Goal: Information Seeking & Learning: Learn about a topic

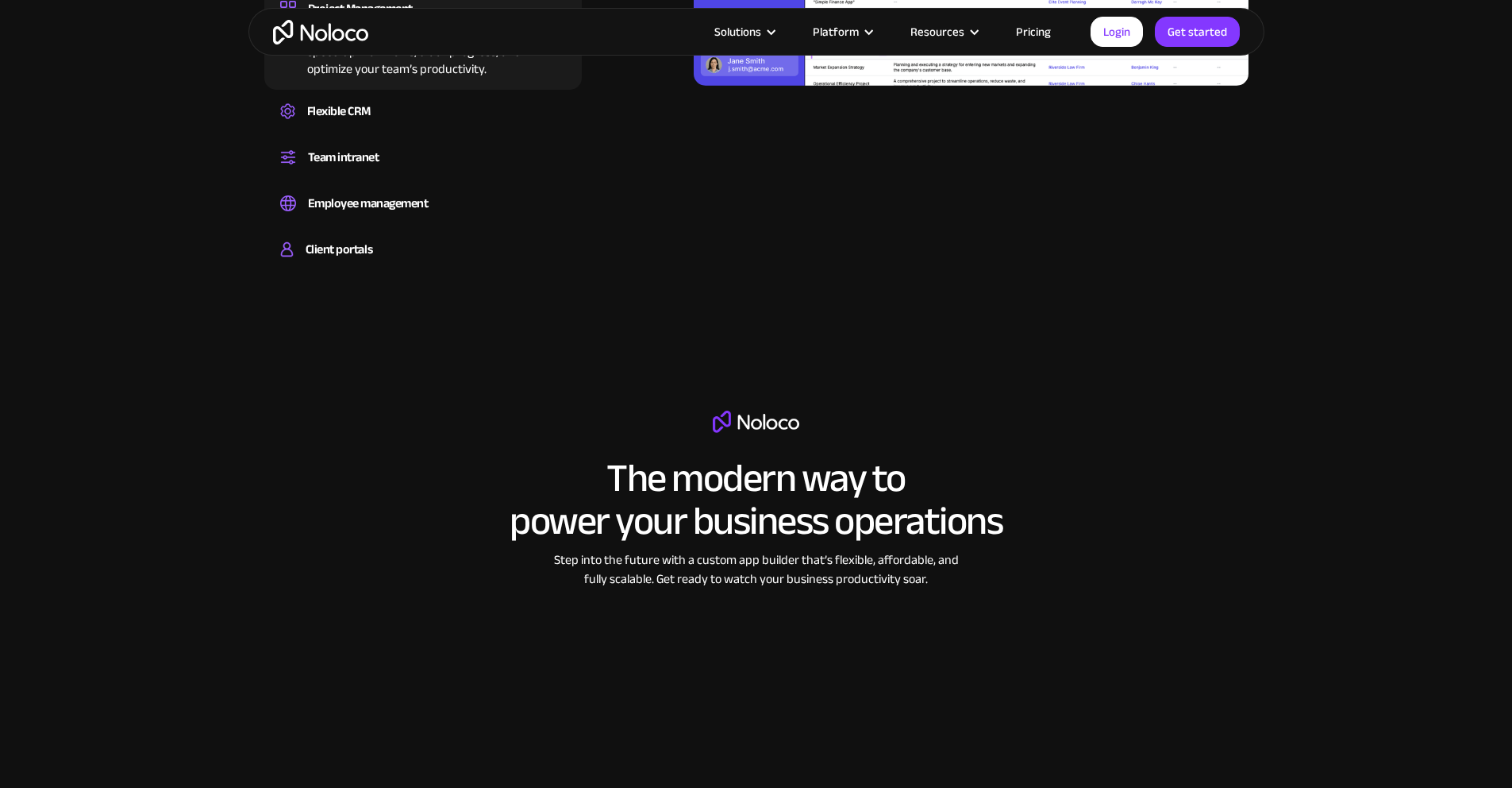
scroll to position [1460, 0]
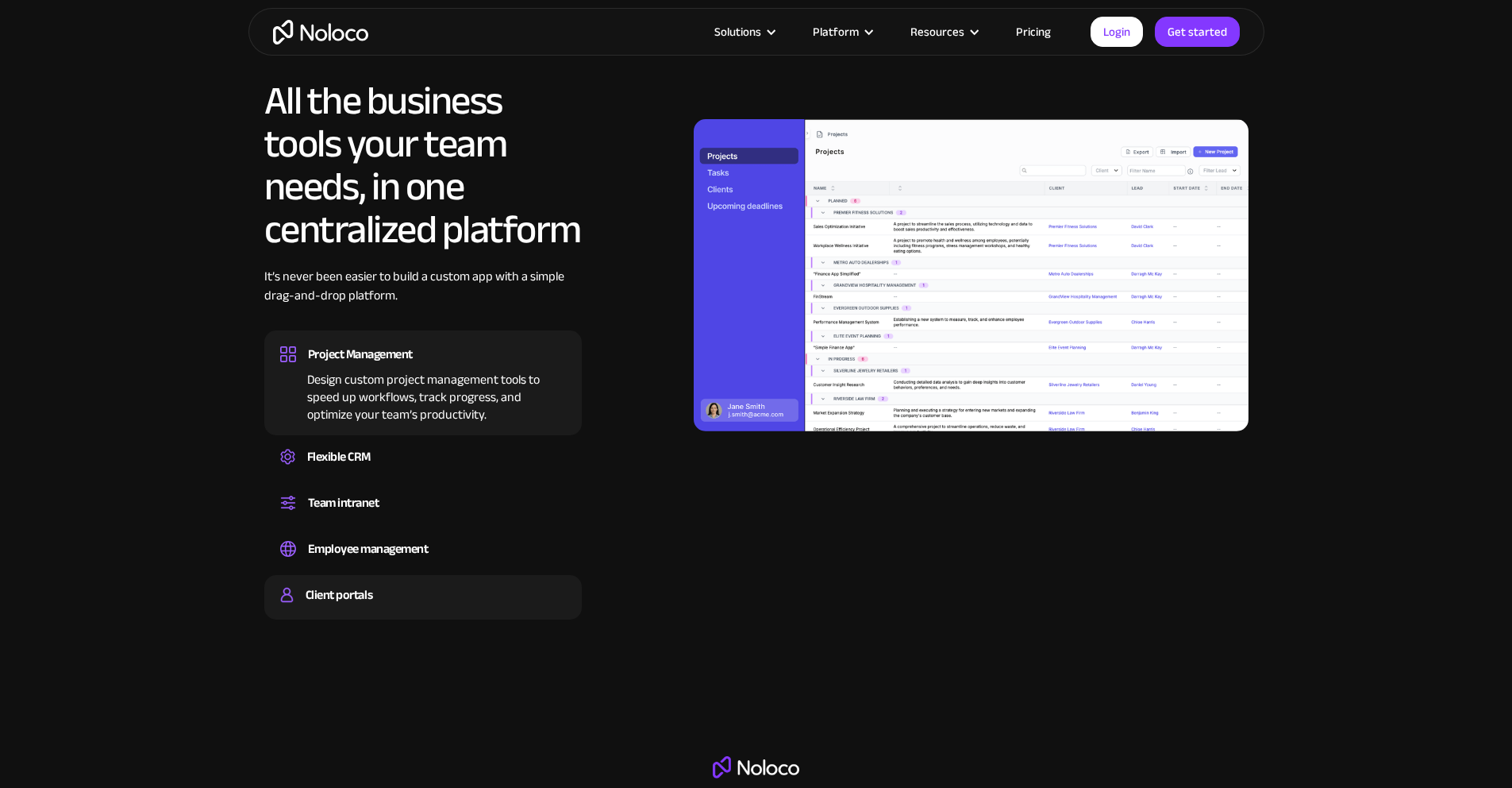
click at [333, 606] on div "Client portals" at bounding box center [338, 594] width 66 height 24
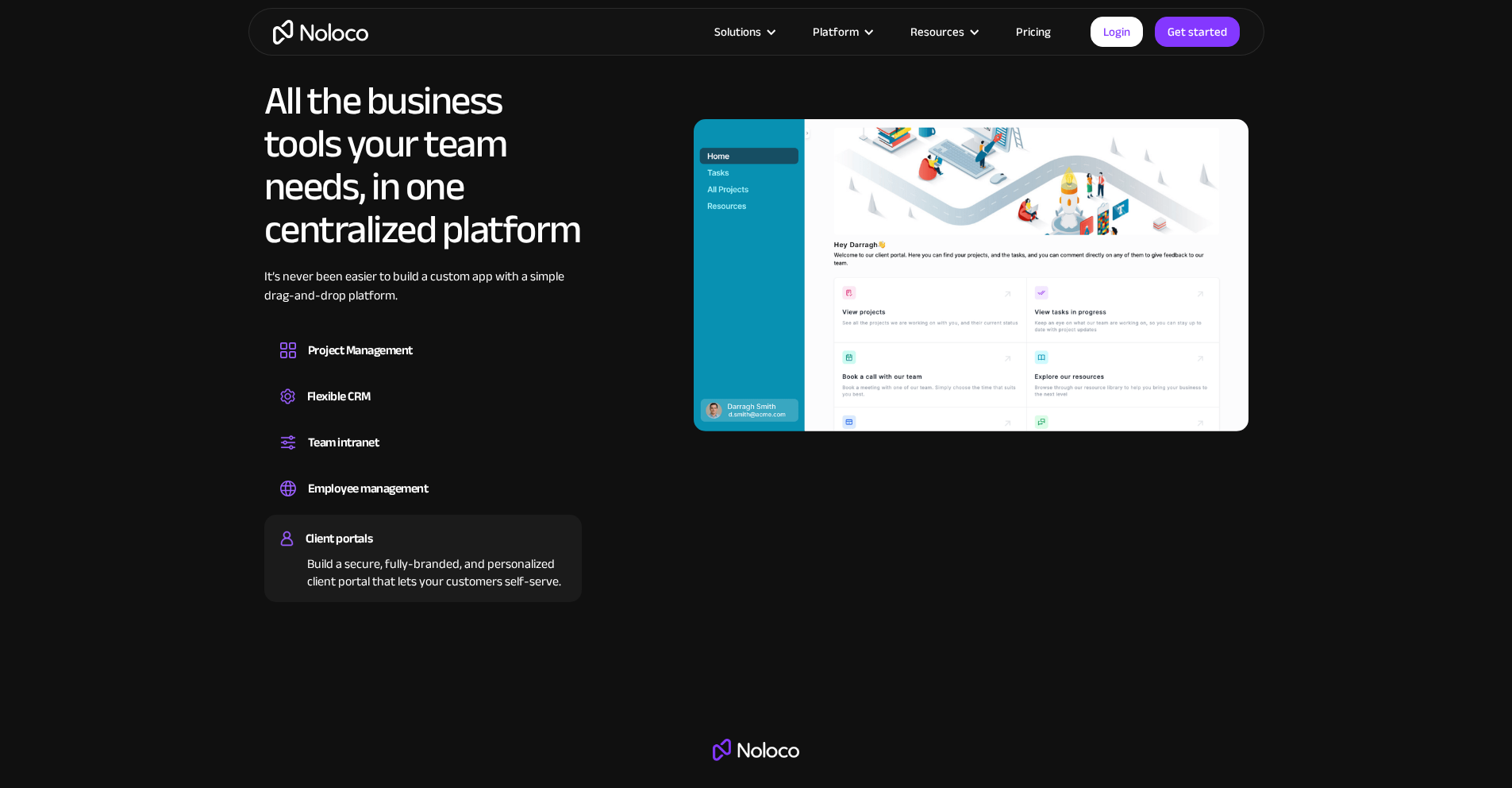
click at [1042, 26] on link "Pricing" at bounding box center [1033, 32] width 75 height 20
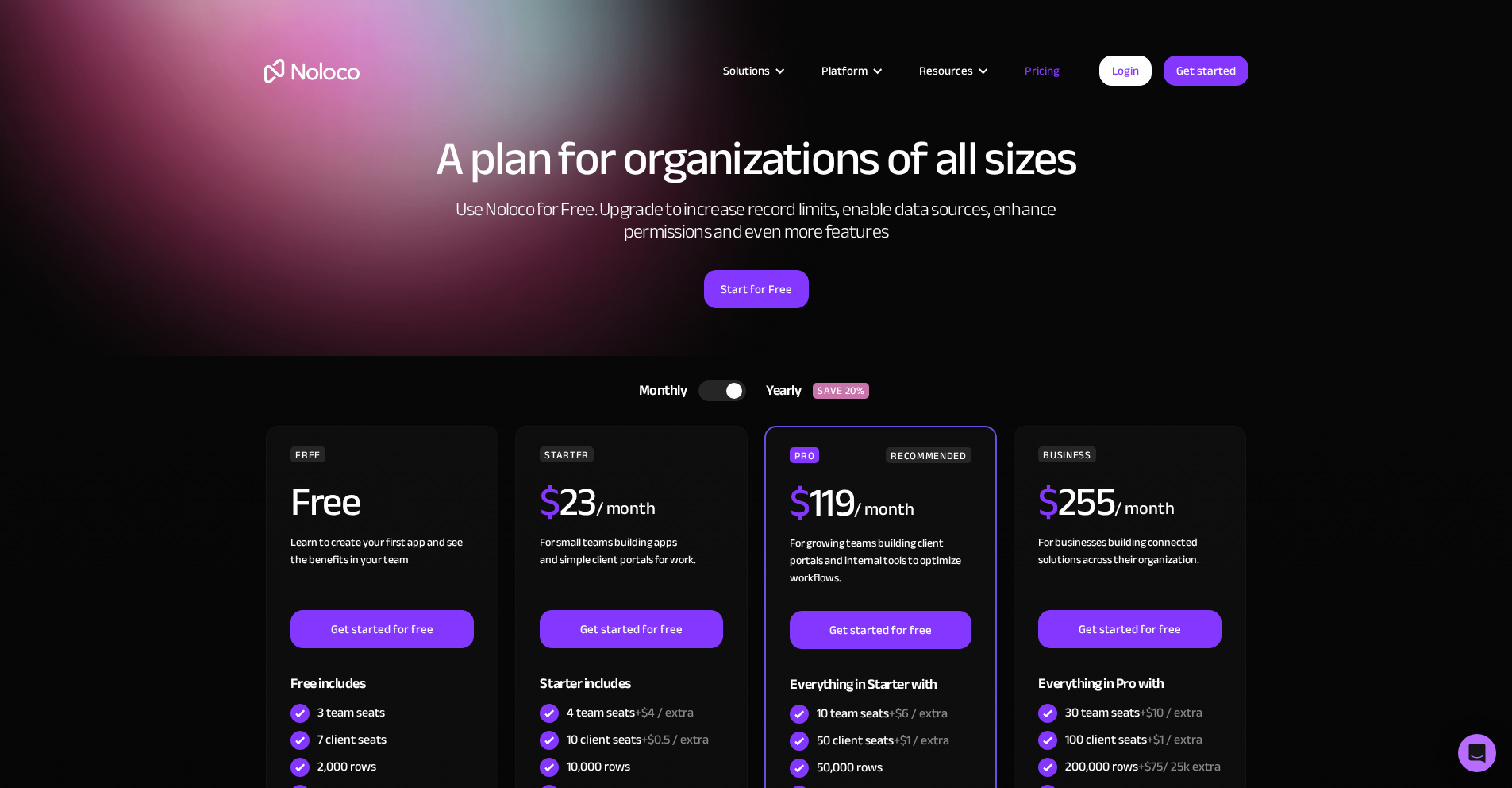
click at [726, 389] on div at bounding box center [734, 391] width 16 height 16
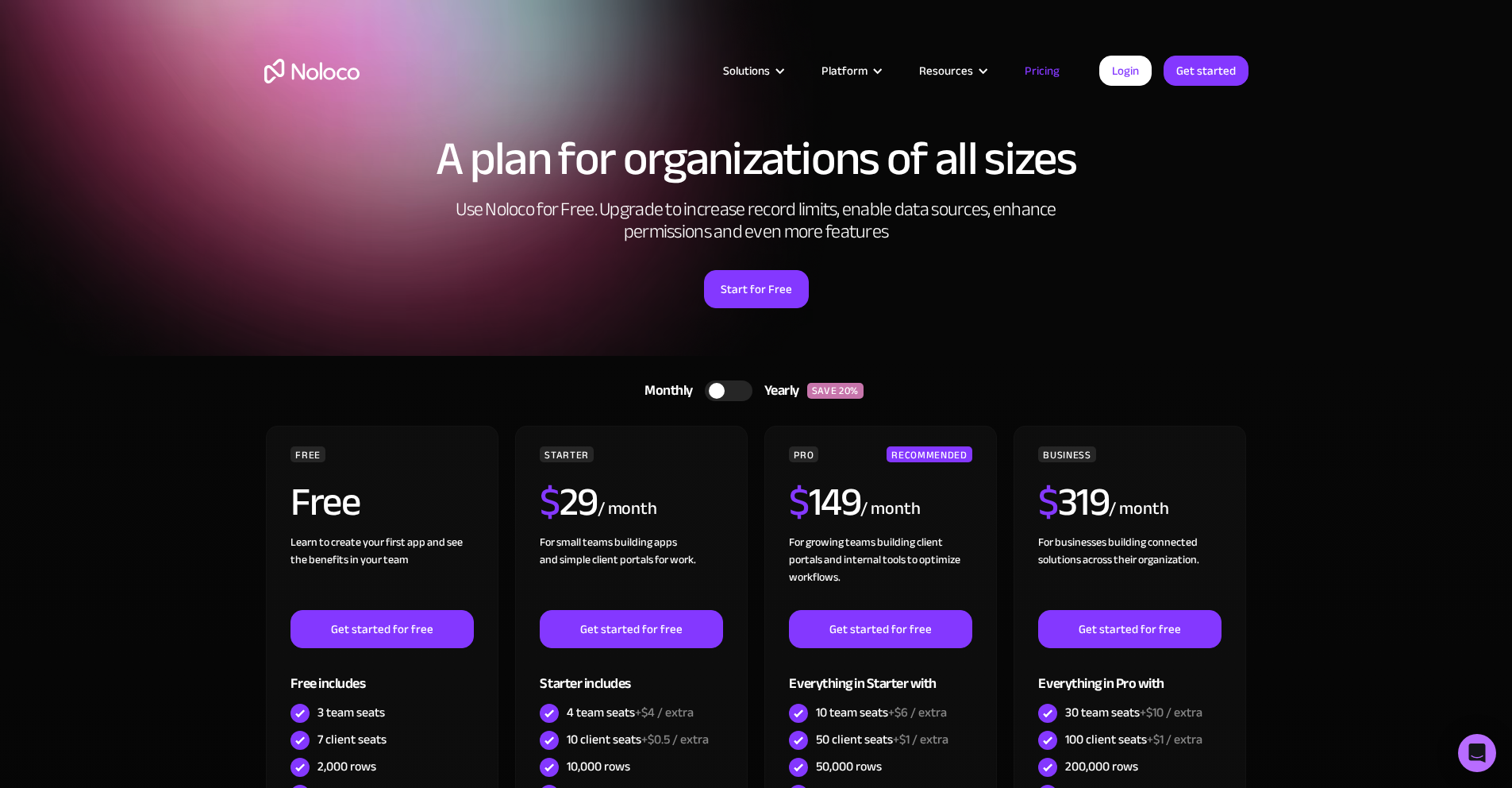
click at [715, 390] on div at bounding box center [716, 391] width 16 height 16
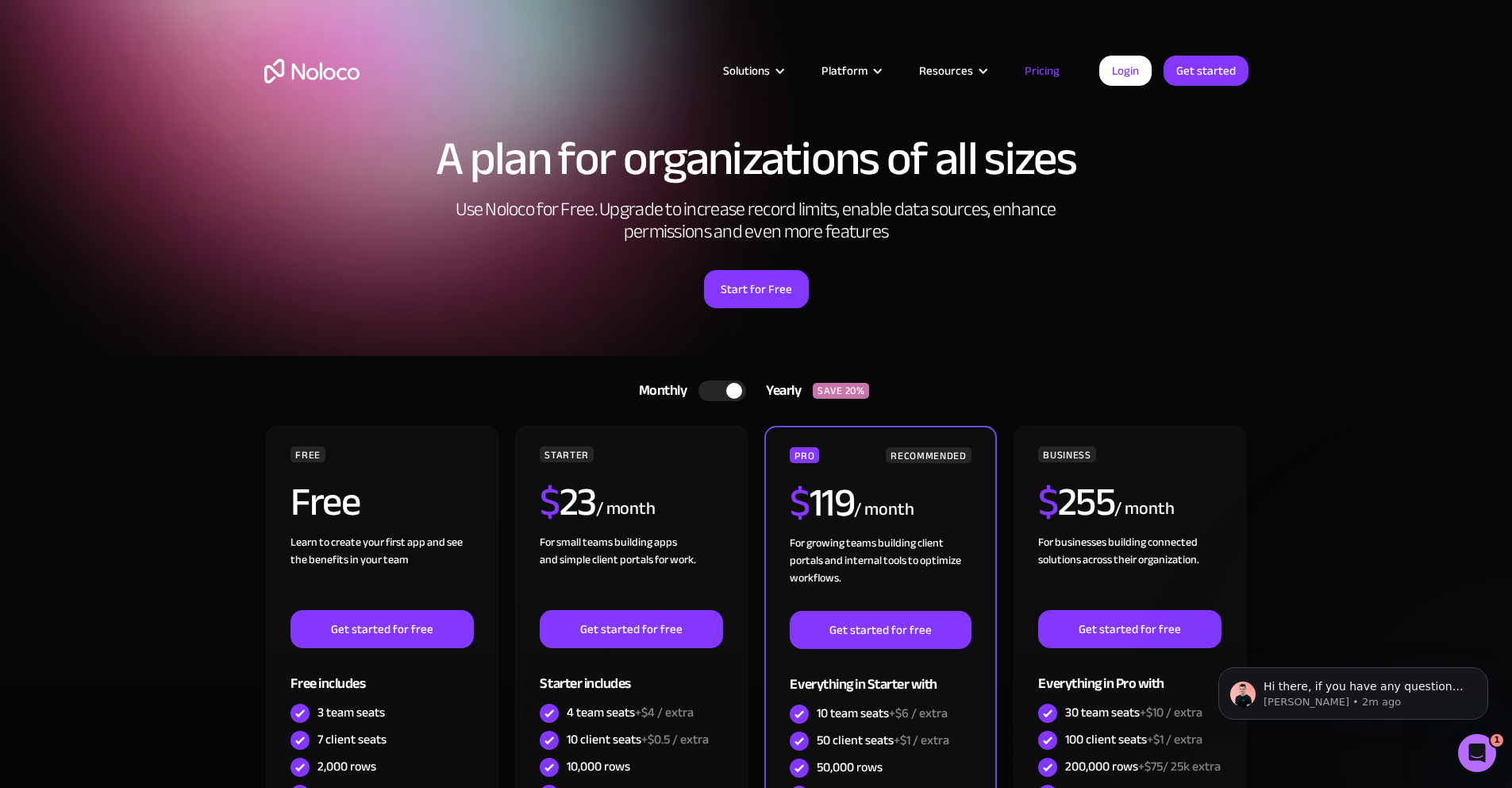
click at [326, 77] on img "home" at bounding box center [312, 71] width 95 height 25
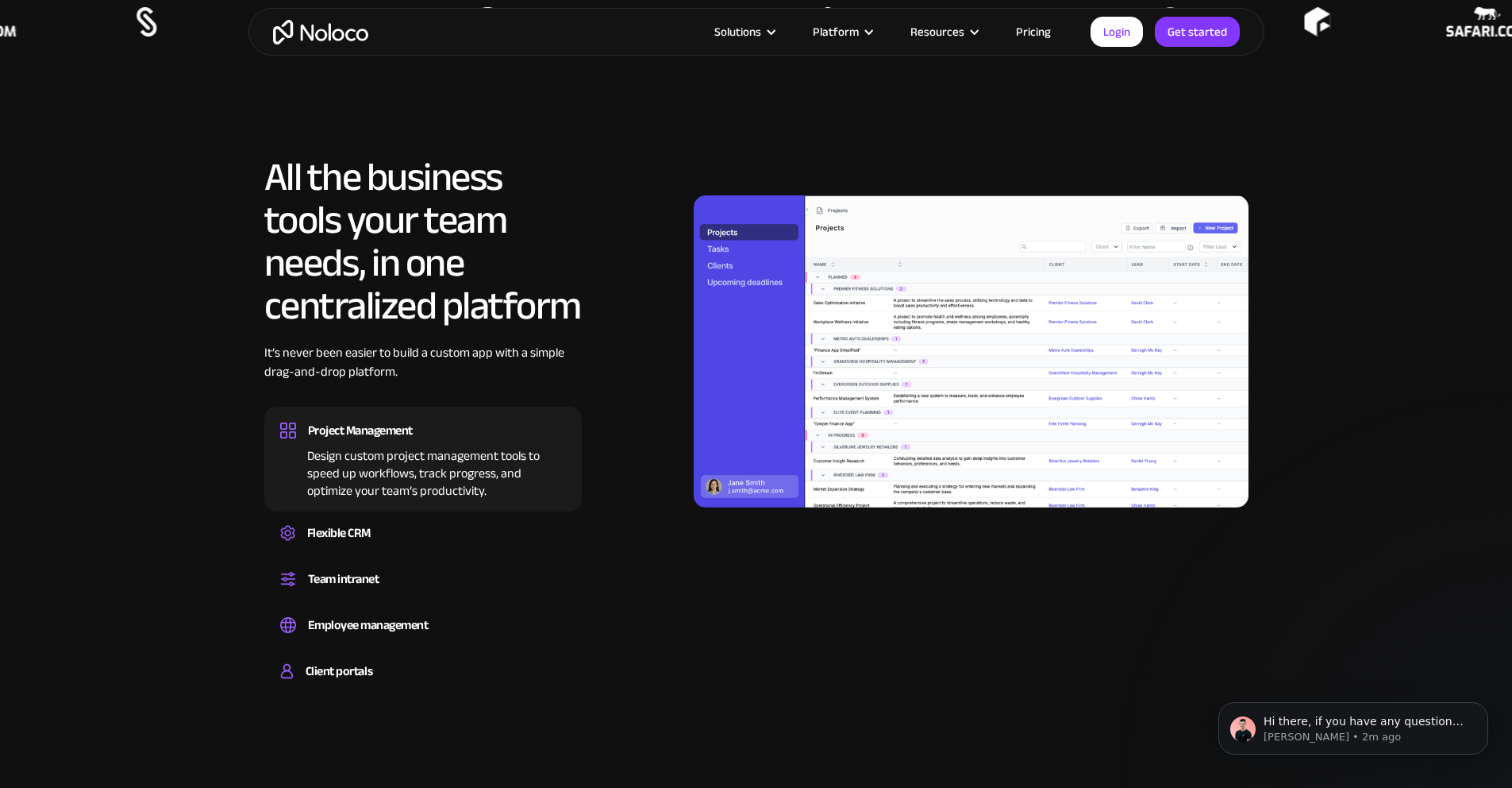
scroll to position [1716, 0]
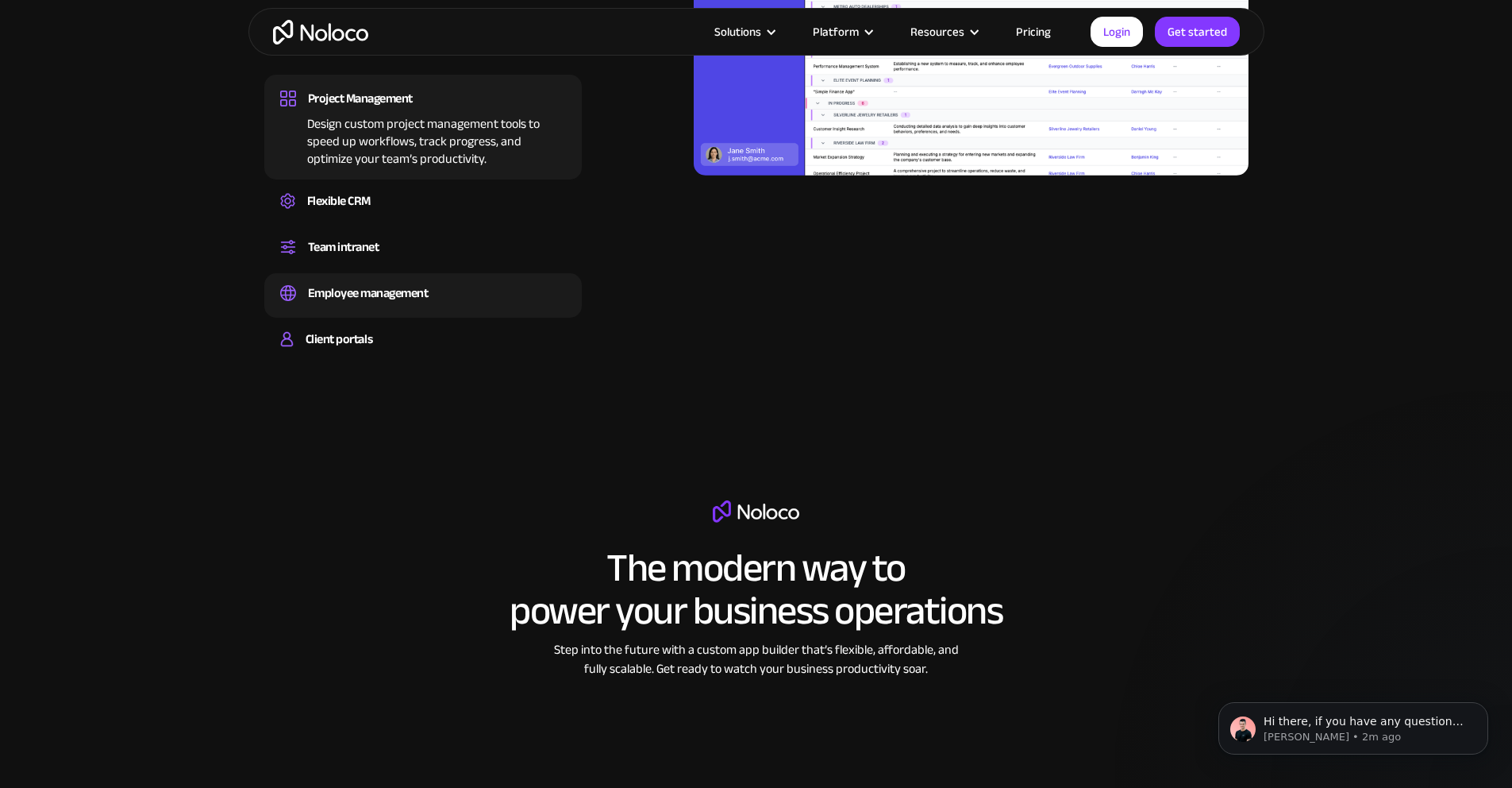
click at [364, 304] on div "Employee management" at bounding box center [368, 293] width 121 height 24
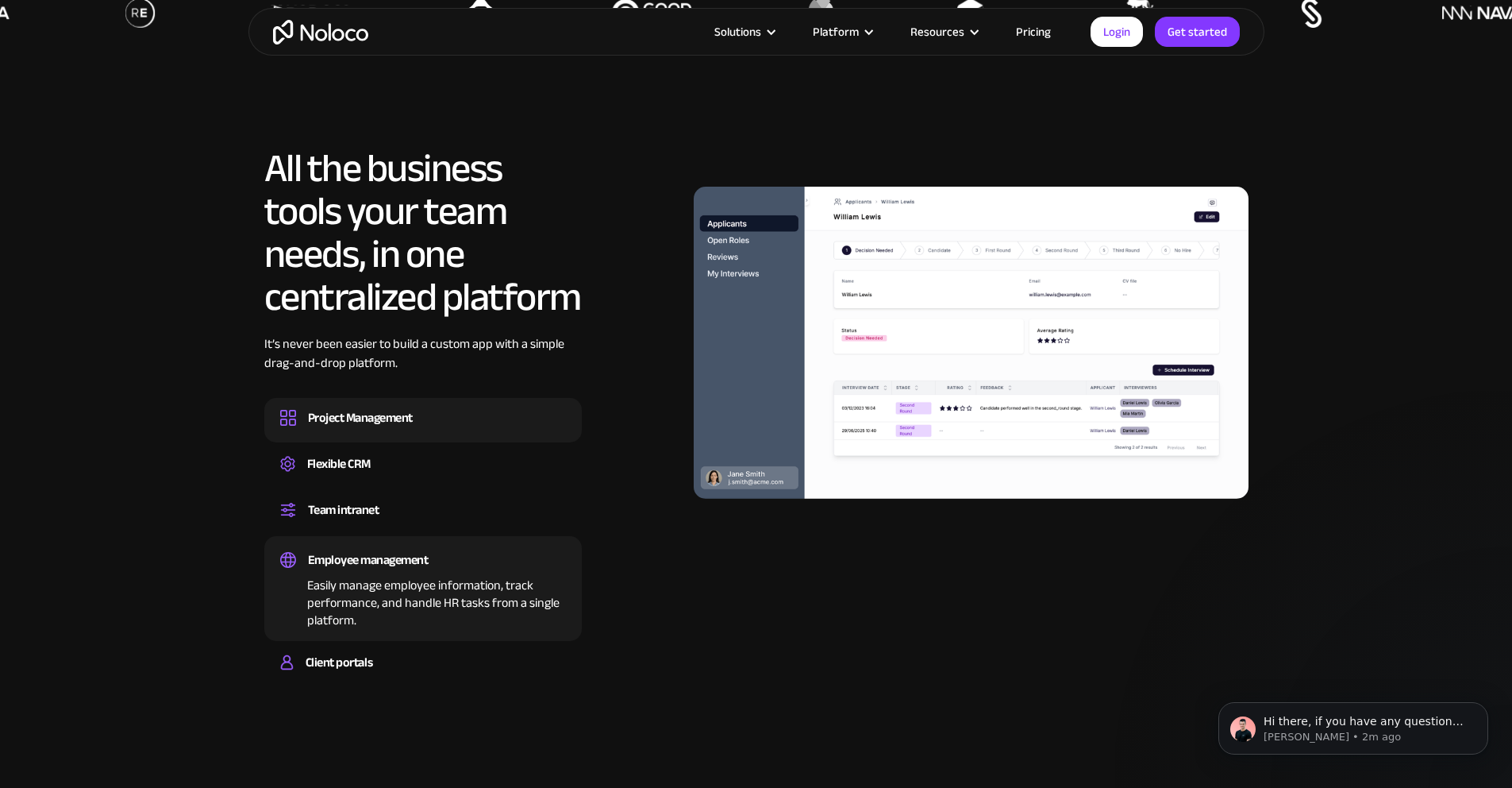
scroll to position [1420, 0]
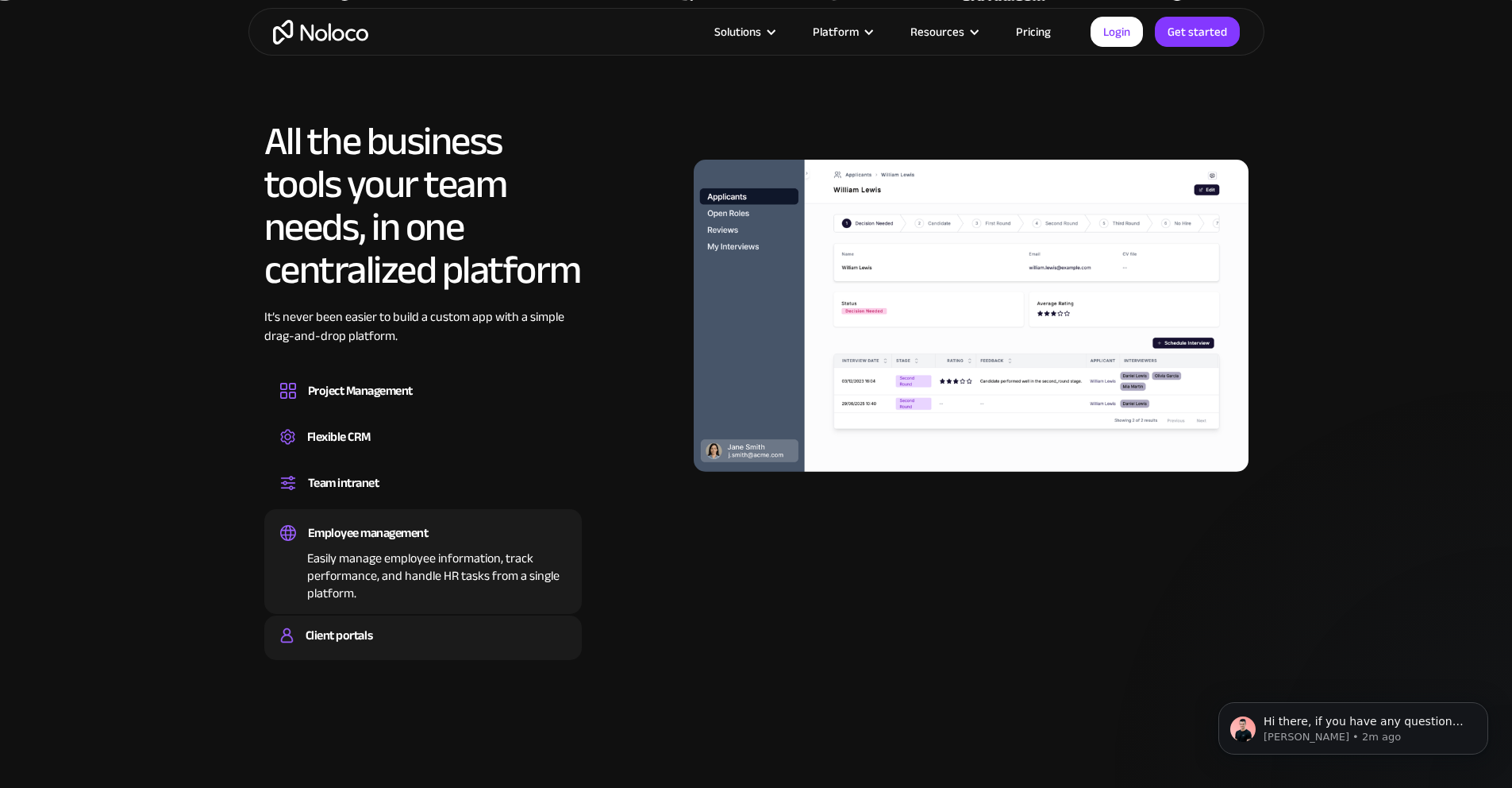
click at [372, 647] on div "Client portals" at bounding box center [338, 635] width 66 height 24
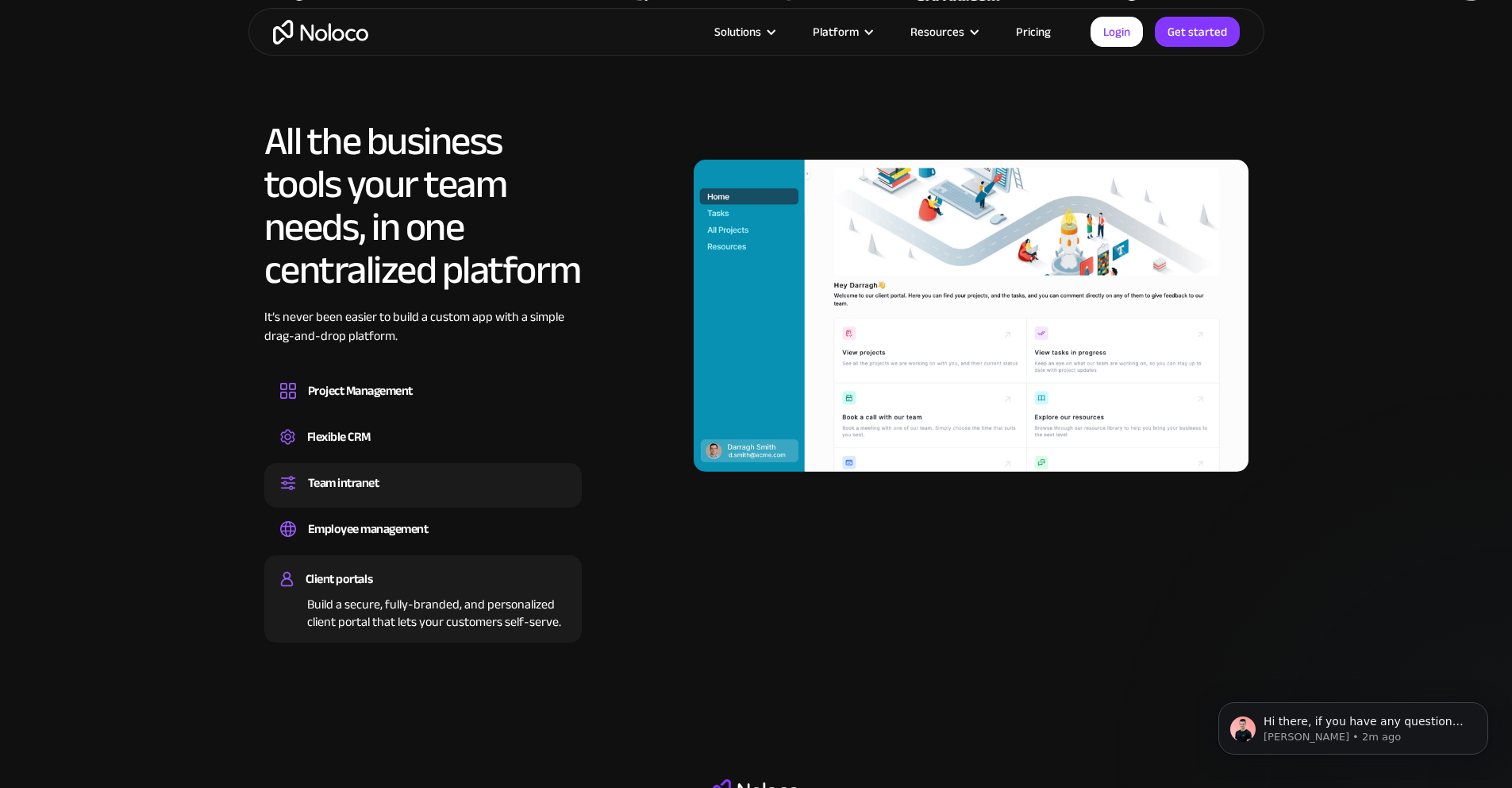
drag, startPoint x: 366, startPoint y: 514, endPoint x: 370, endPoint y: 530, distance: 16.5
click at [366, 495] on div "Team intranet" at bounding box center [343, 483] width 72 height 24
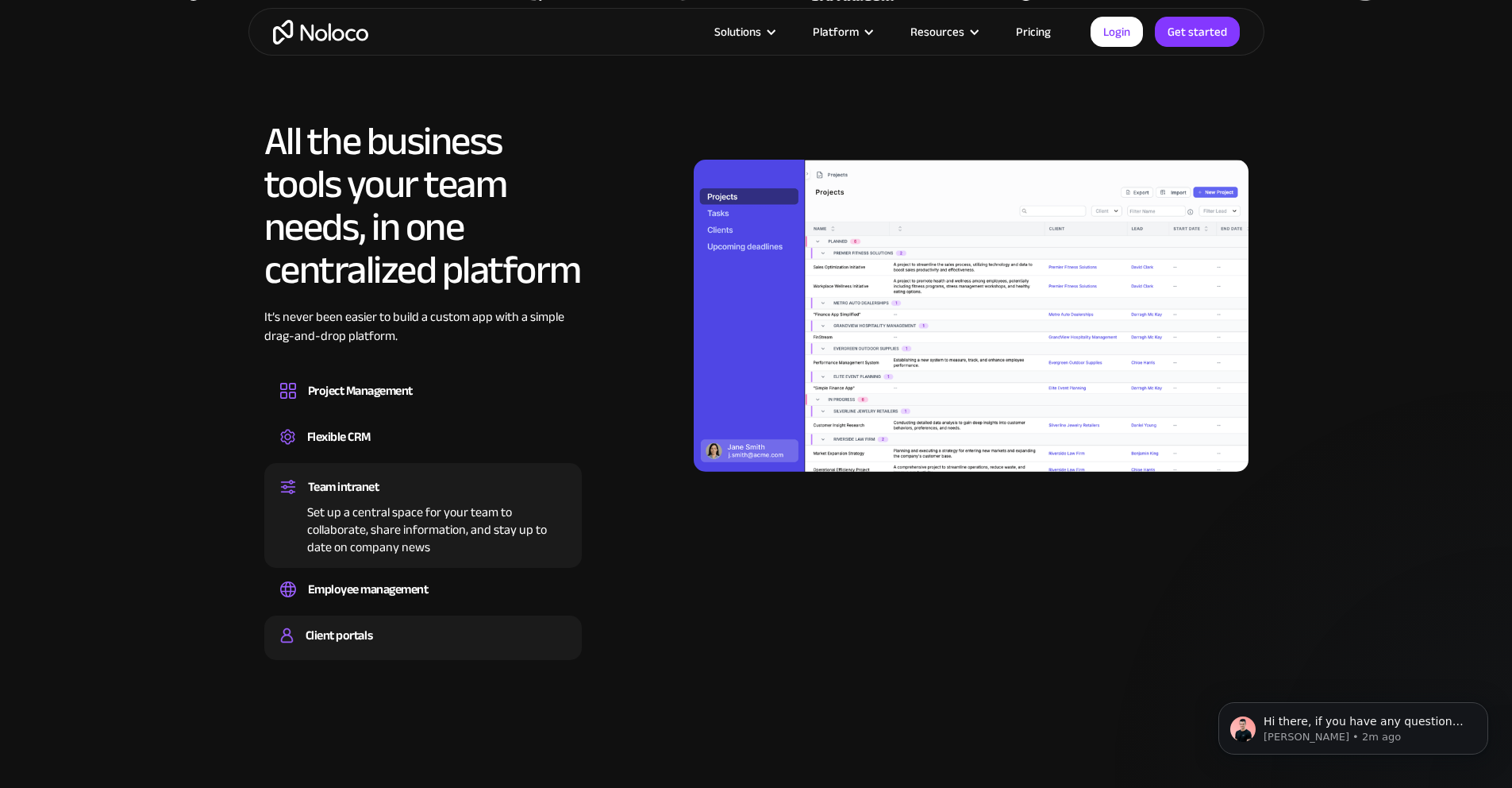
click at [421, 652] on div "Build a secure, fully-branded, and personalized client portal that lets your cu…" at bounding box center [423, 650] width 286 height 5
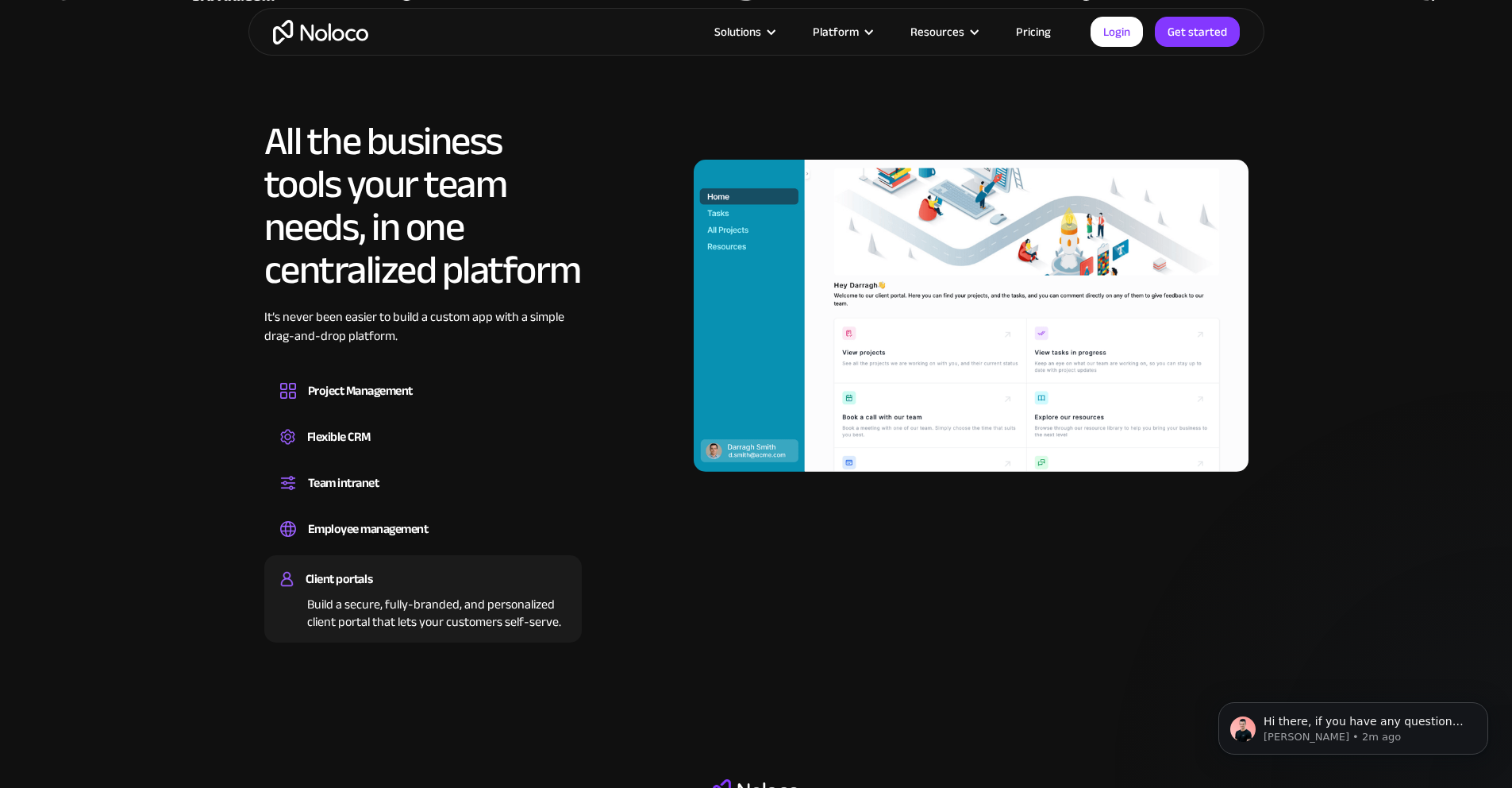
click at [1029, 39] on link "Pricing" at bounding box center [1033, 32] width 75 height 20
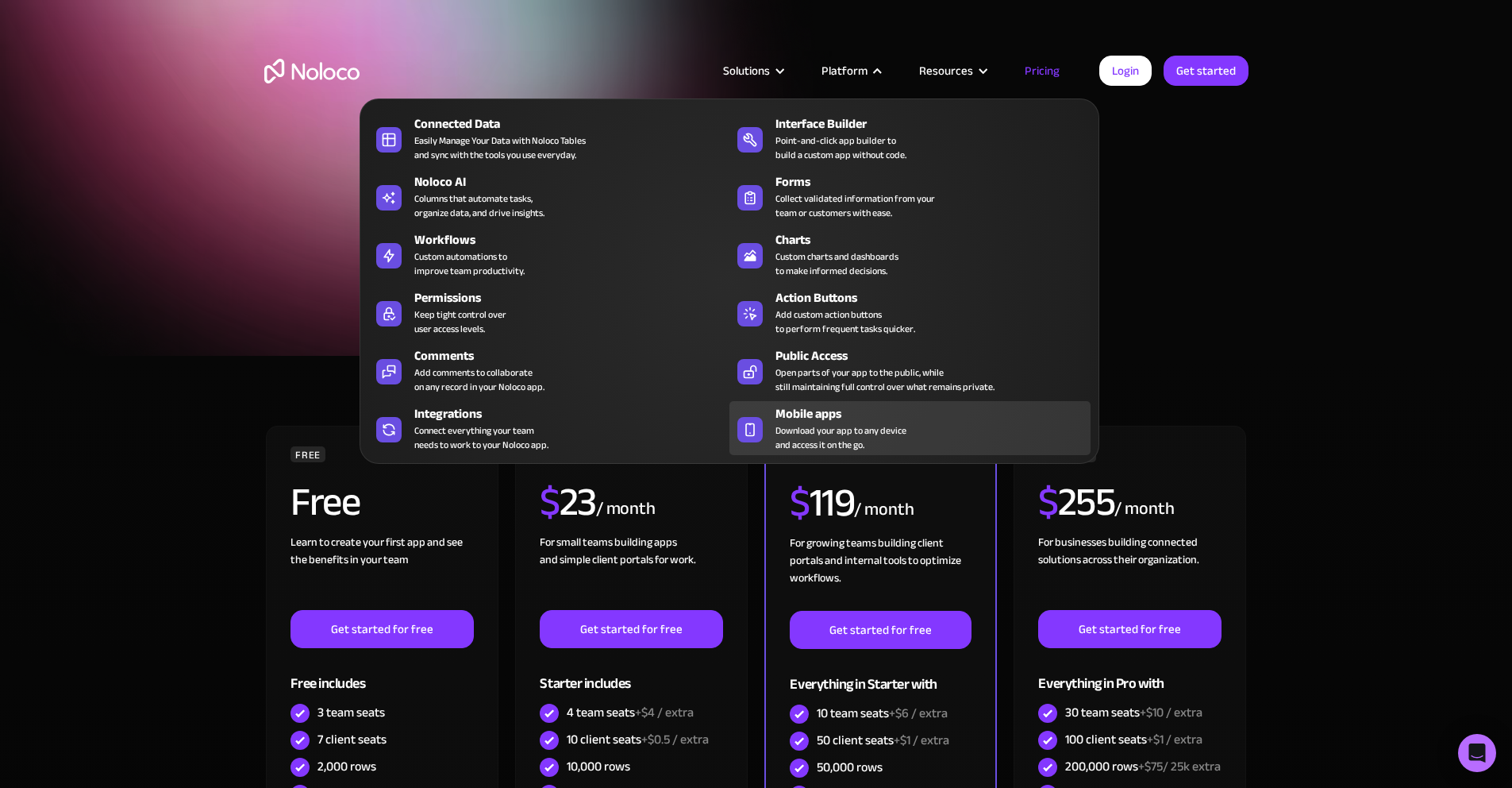
click at [857, 414] on div "Mobile apps" at bounding box center [937, 414] width 322 height 19
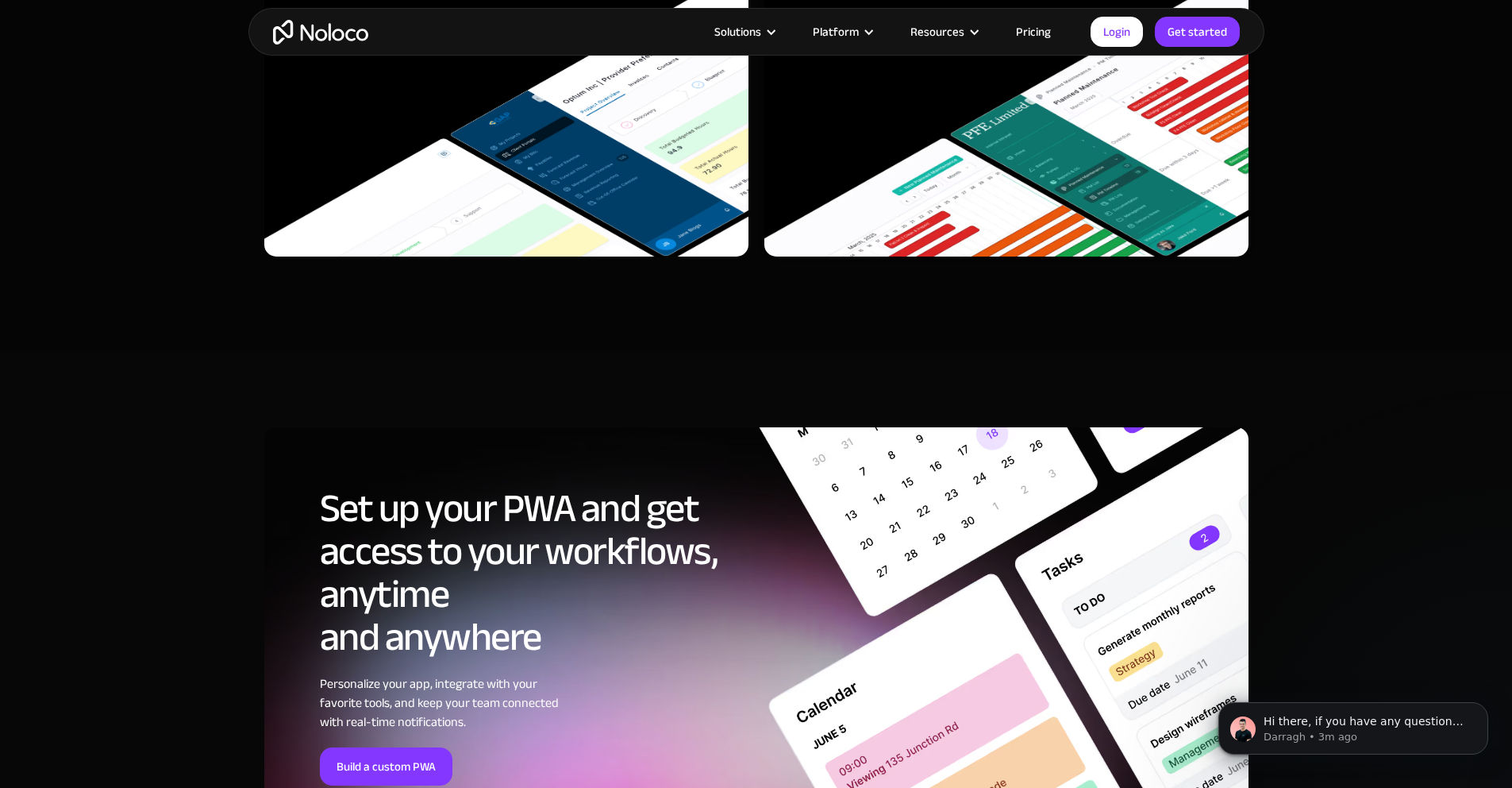
scroll to position [4815, 0]
